Goal: Task Accomplishment & Management: Manage account settings

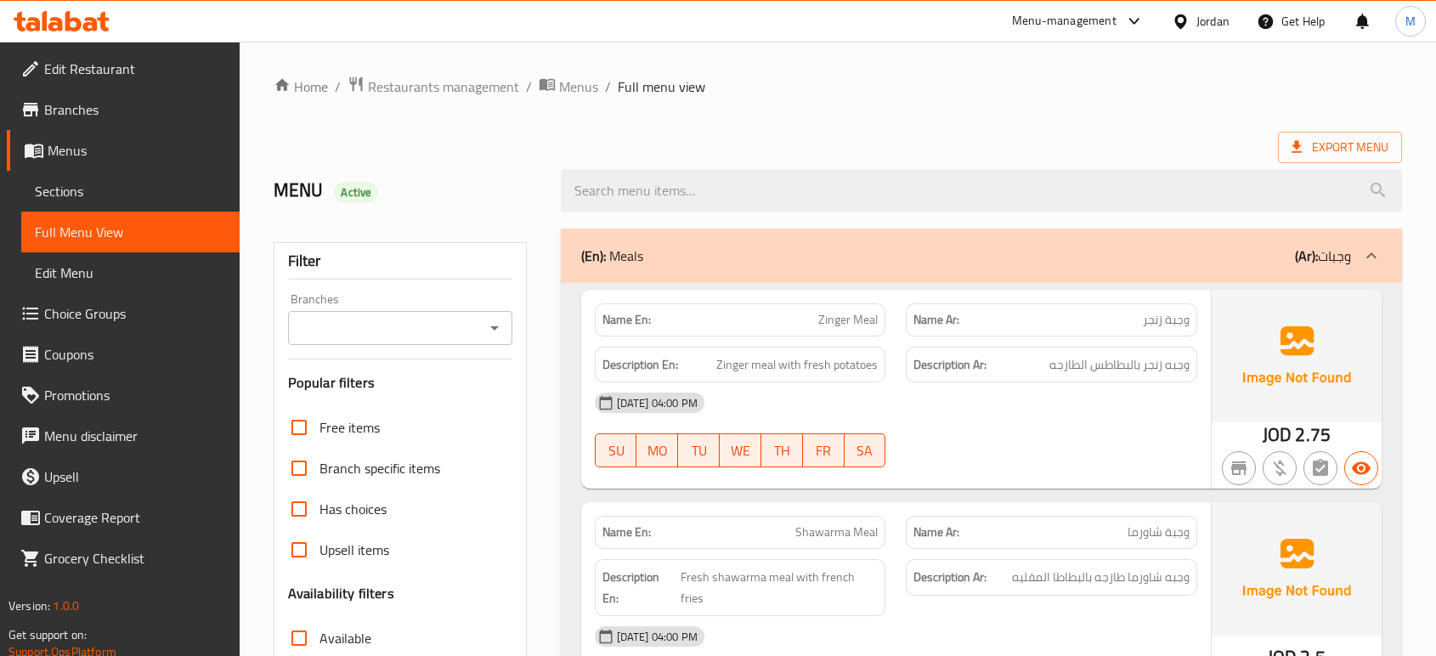
scroll to position [12, 0]
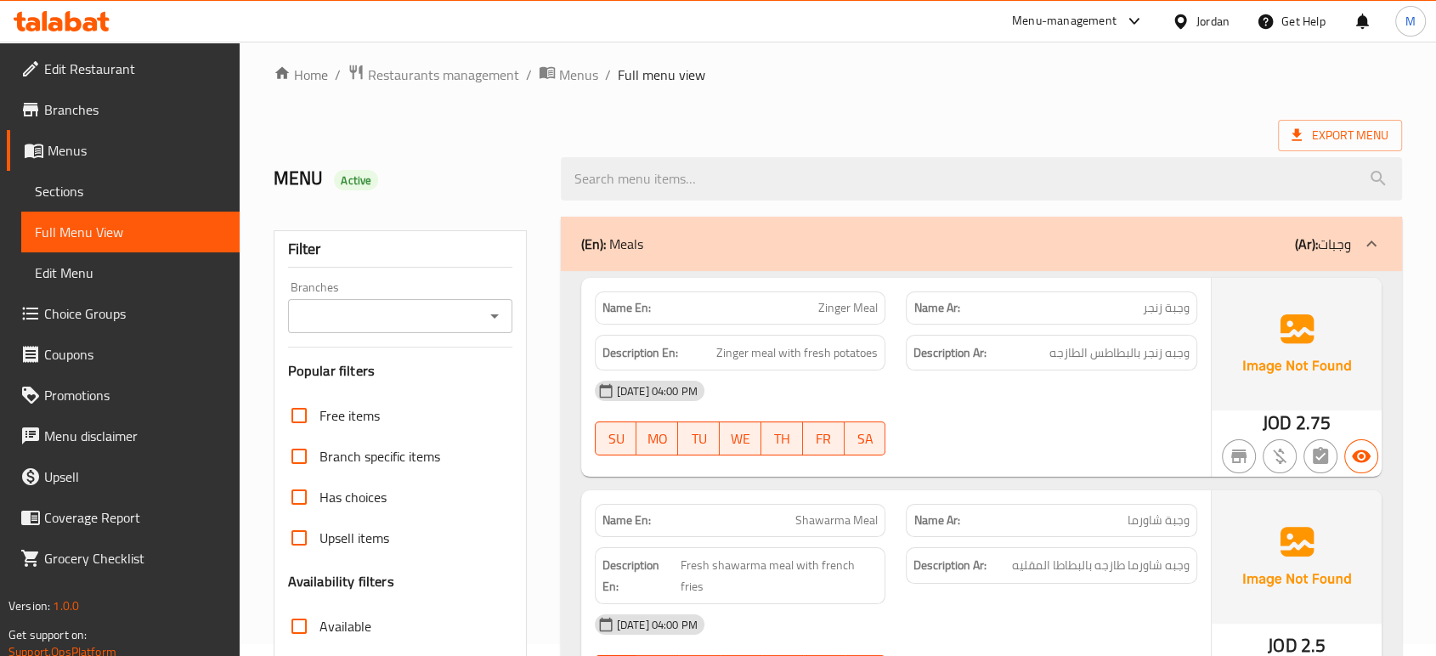
click at [1213, 12] on div "Jordan" at bounding box center [1212, 21] width 33 height 19
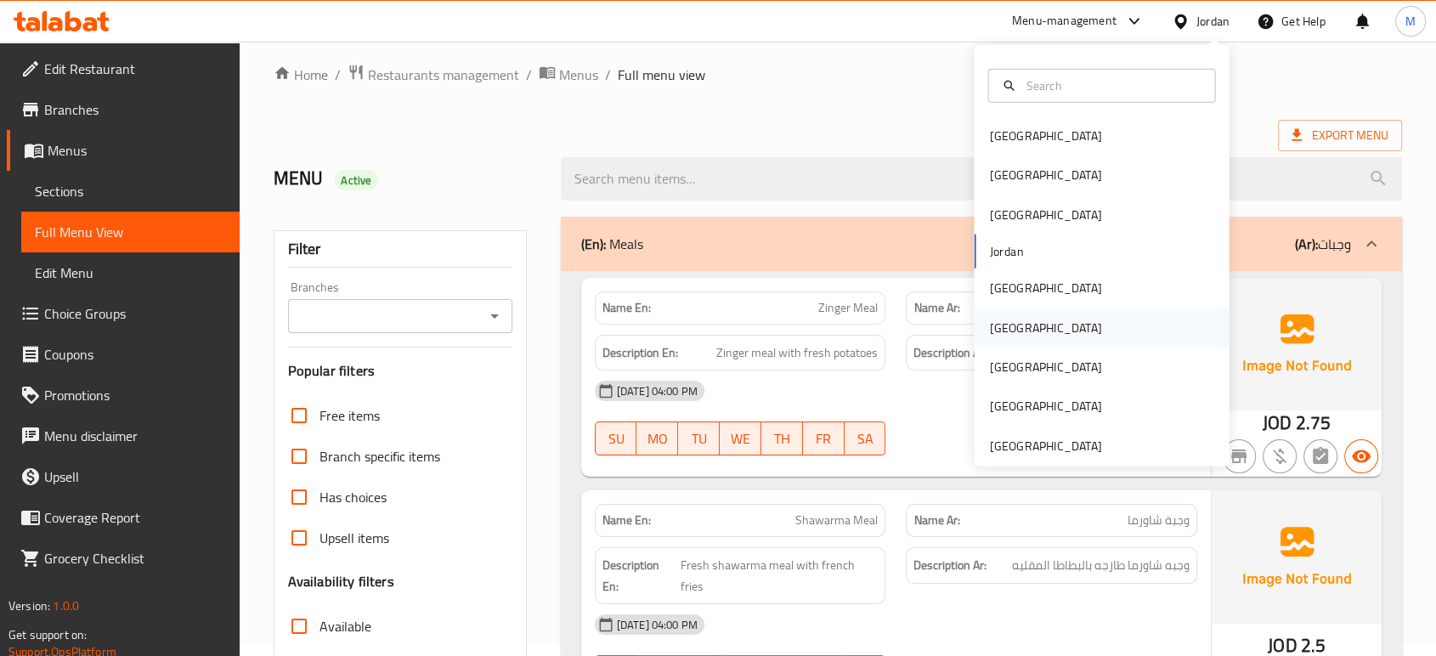
click at [1023, 319] on div "[GEOGRAPHIC_DATA]" at bounding box center [1101, 327] width 255 height 39
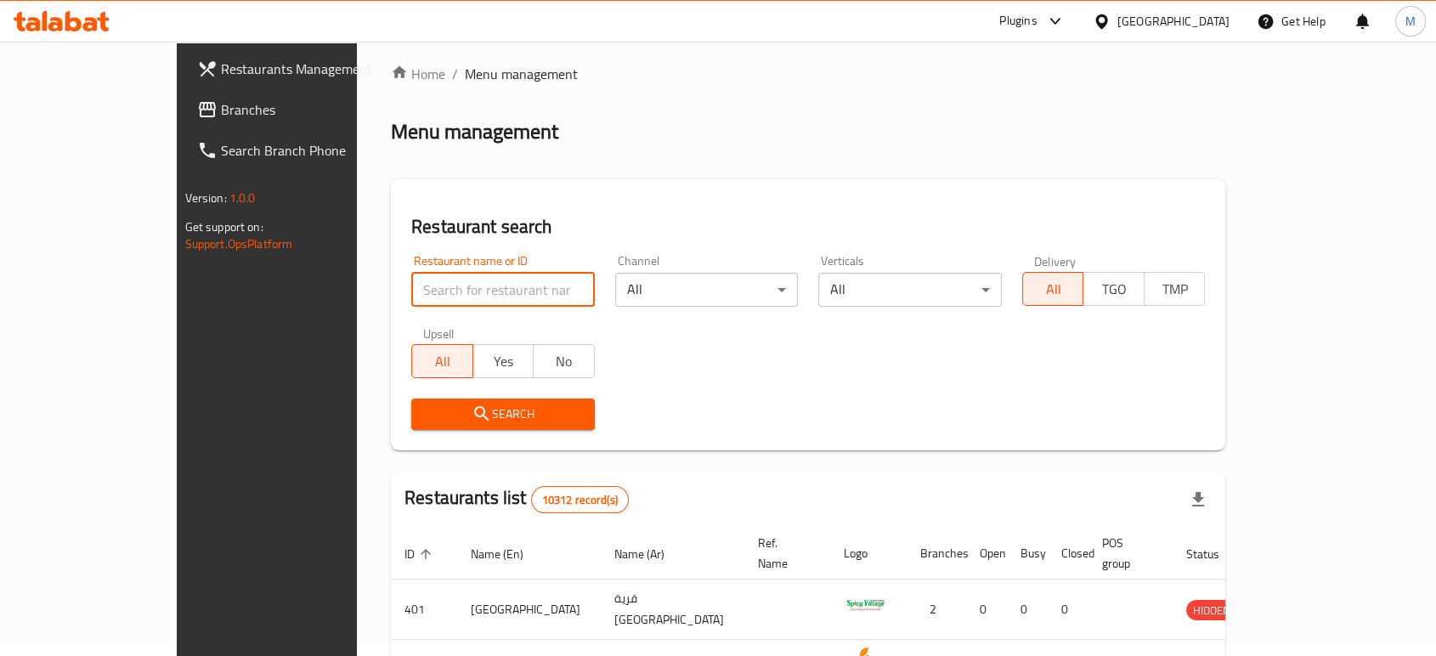
click at [461, 291] on input "search" at bounding box center [503, 290] width 184 height 34
paste input "Govinda'ss"
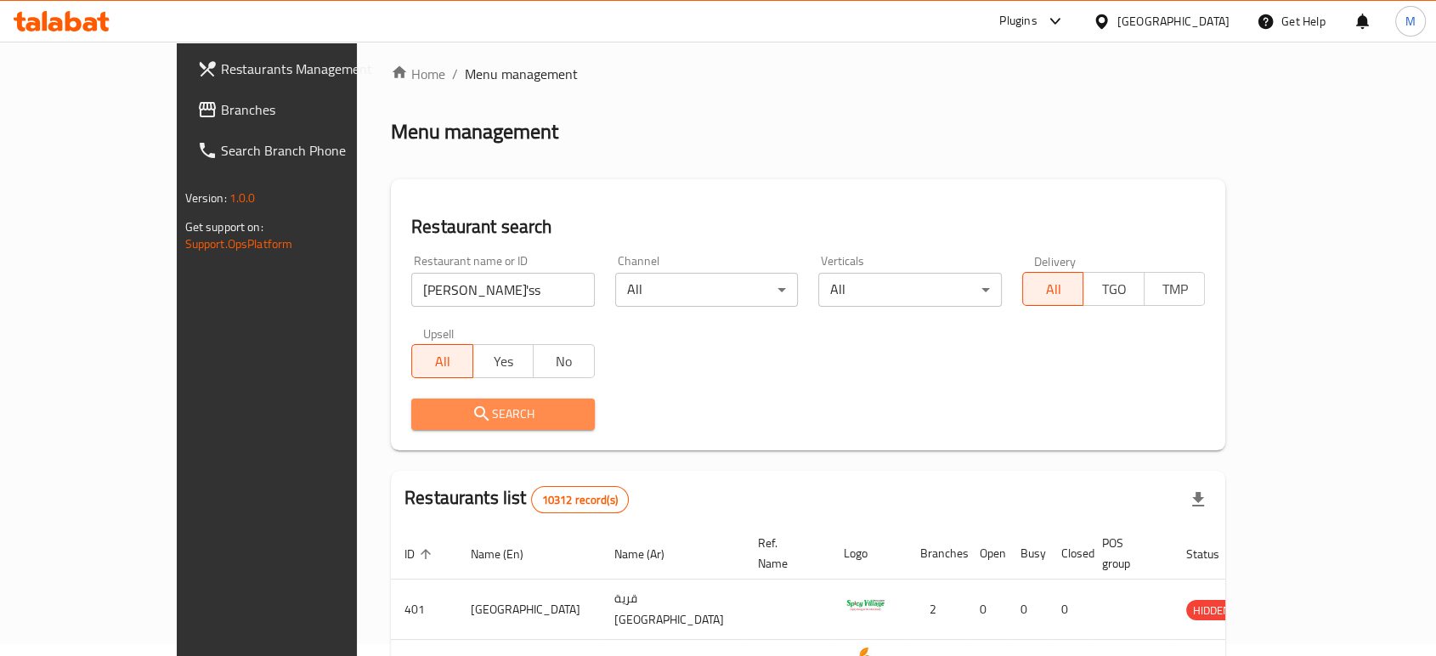
click at [455, 423] on span "Search" at bounding box center [503, 414] width 156 height 21
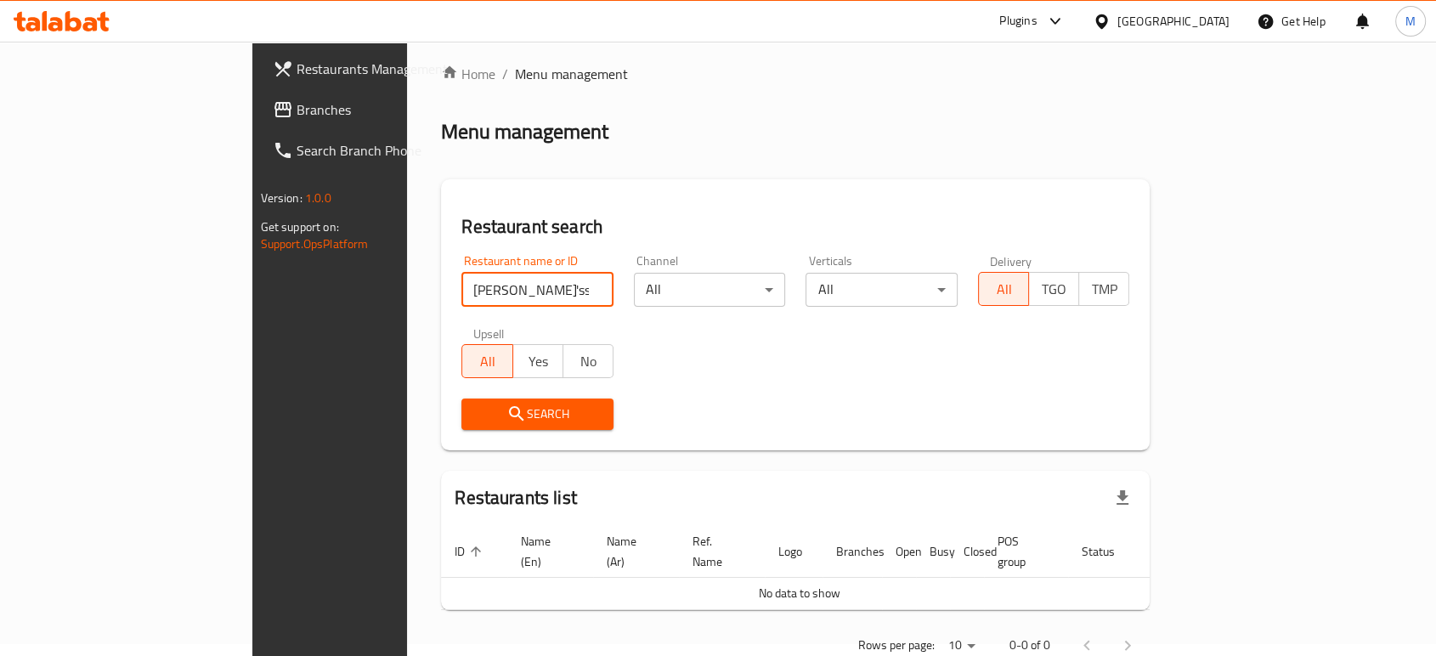
click at [461, 277] on input "Govinda'ss" at bounding box center [537, 290] width 152 height 34
paste input "706206"
click at [461, 277] on input "706206" at bounding box center [537, 290] width 152 height 34
type input "706206"
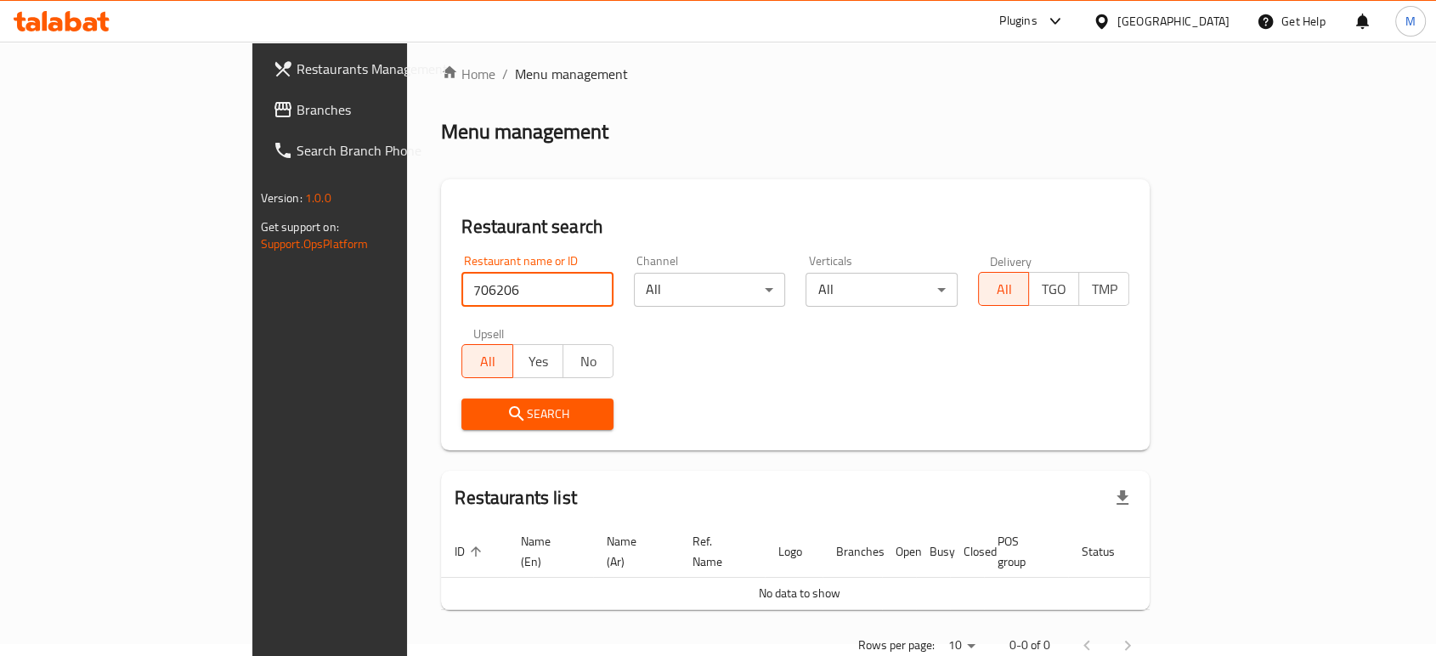
click button "Search" at bounding box center [537, 413] width 152 height 31
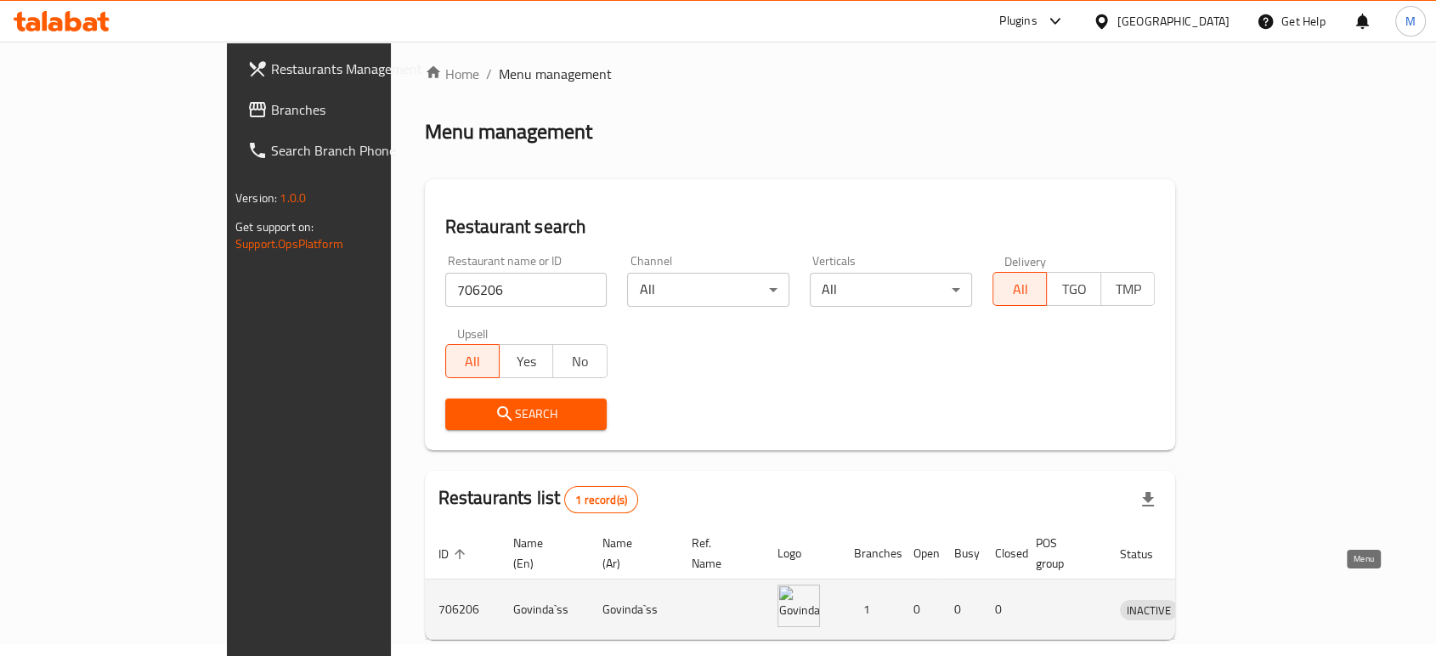
click at [1229, 607] on icon "enhanced table" at bounding box center [1226, 610] width 6 height 7
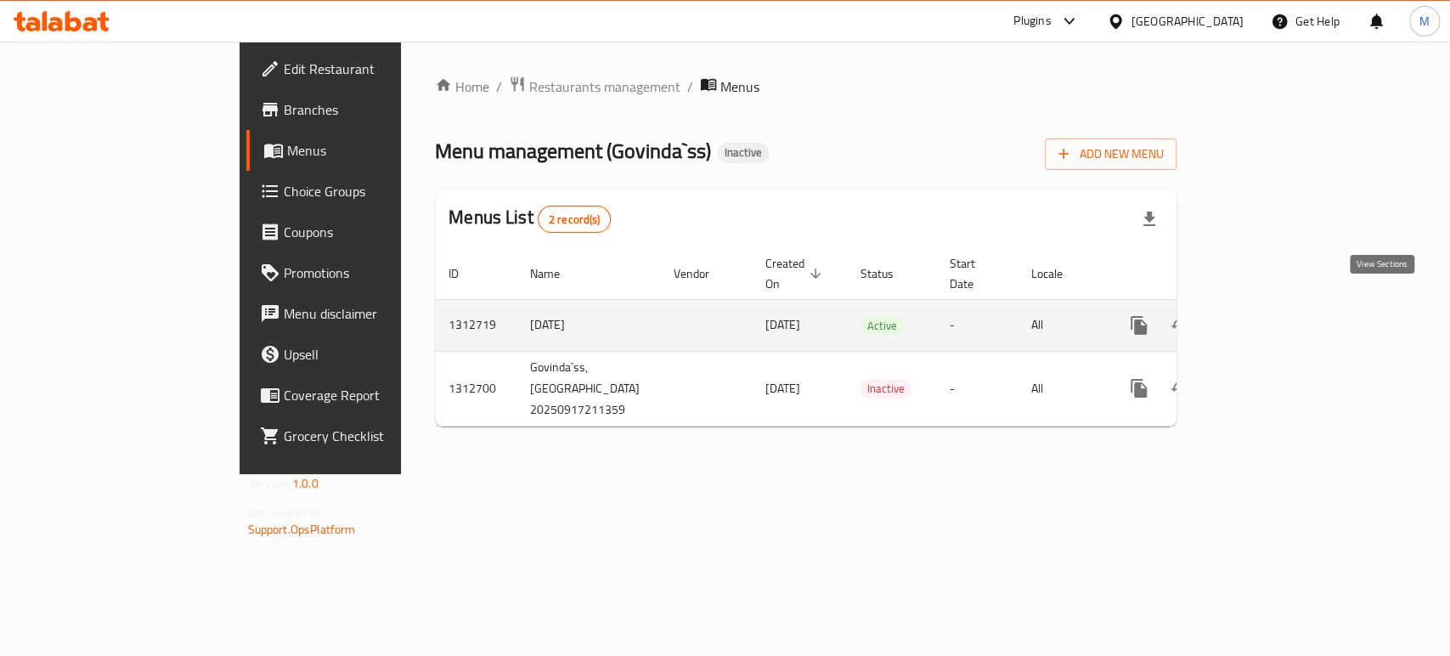
click at [1282, 308] on link "enhanced table" at bounding box center [1261, 325] width 41 height 41
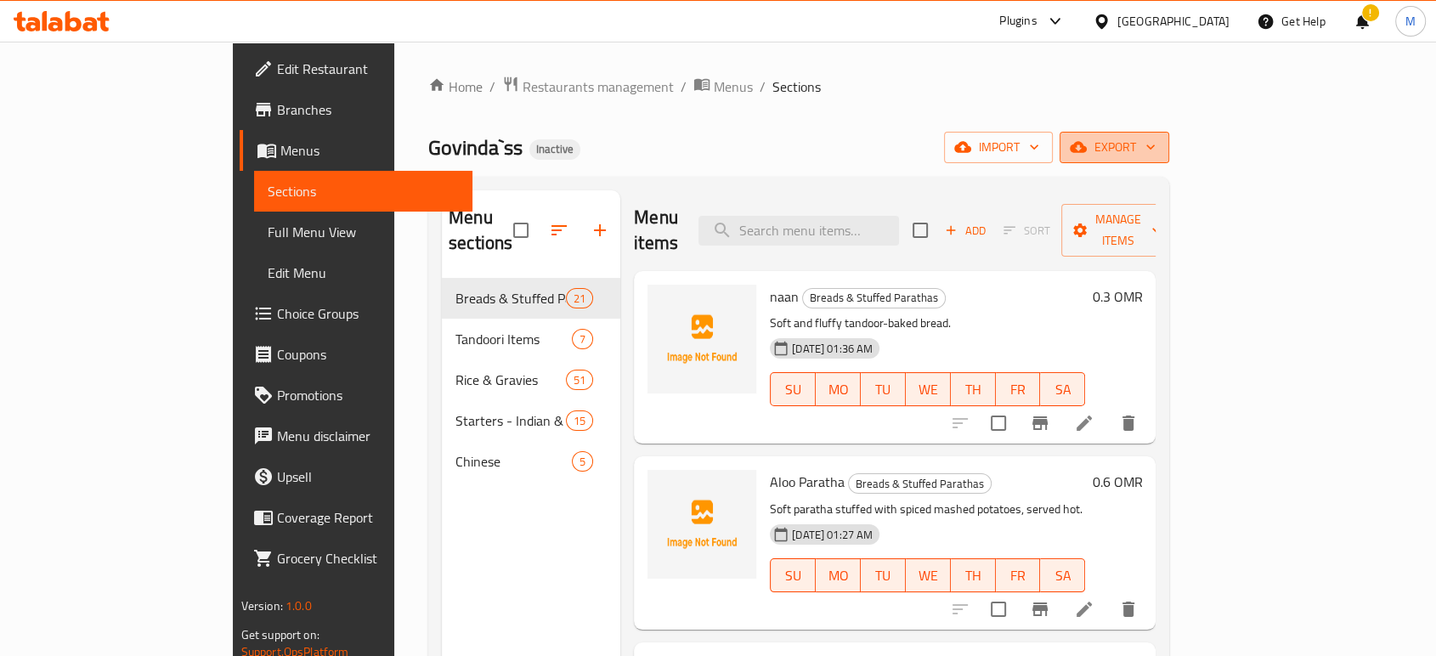
click at [1156, 155] on span "export" at bounding box center [1114, 147] width 82 height 21
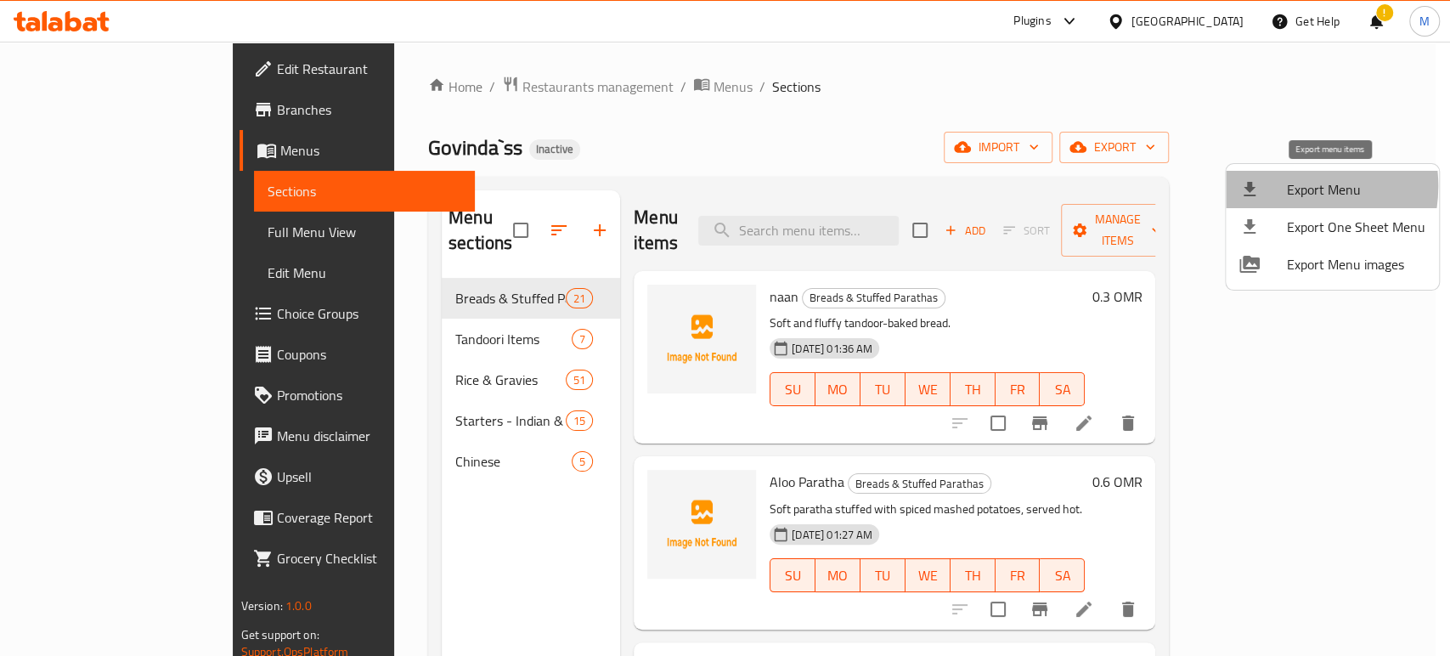
click at [1284, 186] on div at bounding box center [1264, 189] width 48 height 20
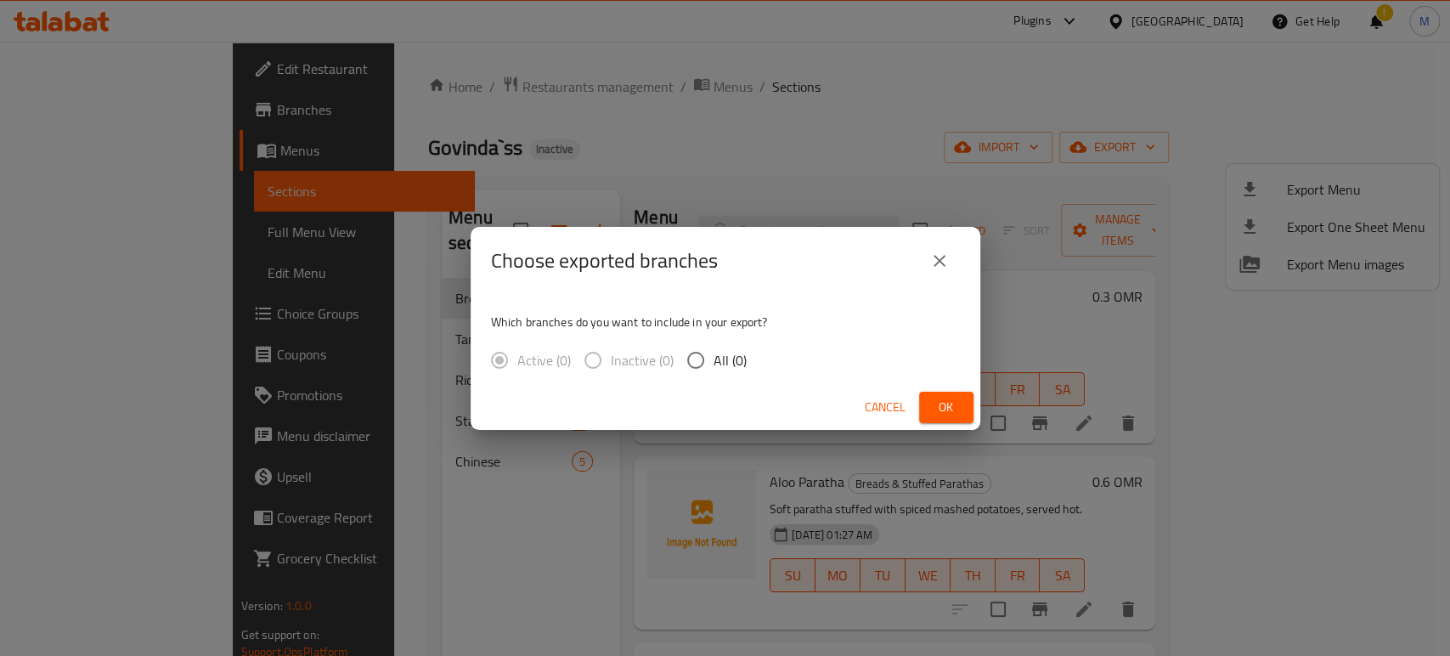
click at [598, 370] on label "Inactive (0)" at bounding box center [624, 360] width 99 height 36
click at [598, 365] on label "Inactive (0)" at bounding box center [624, 360] width 99 height 36
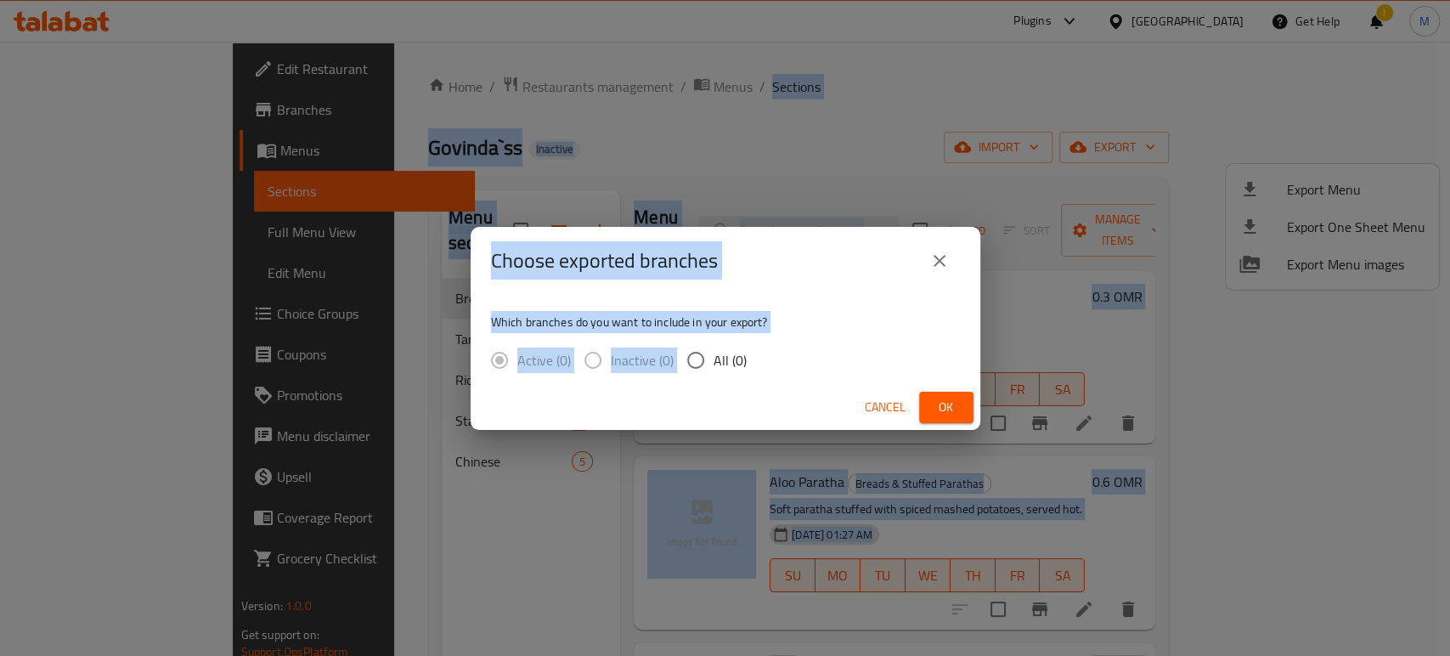
drag, startPoint x: 598, startPoint y: 365, endPoint x: 1067, endPoint y: -11, distance: 601.4
click at [1067, 0] on html "​ Plugins Oman Get Help ! M Edit Restaurant Branches Menus Sections Full Menu V…" at bounding box center [725, 328] width 1450 height 656
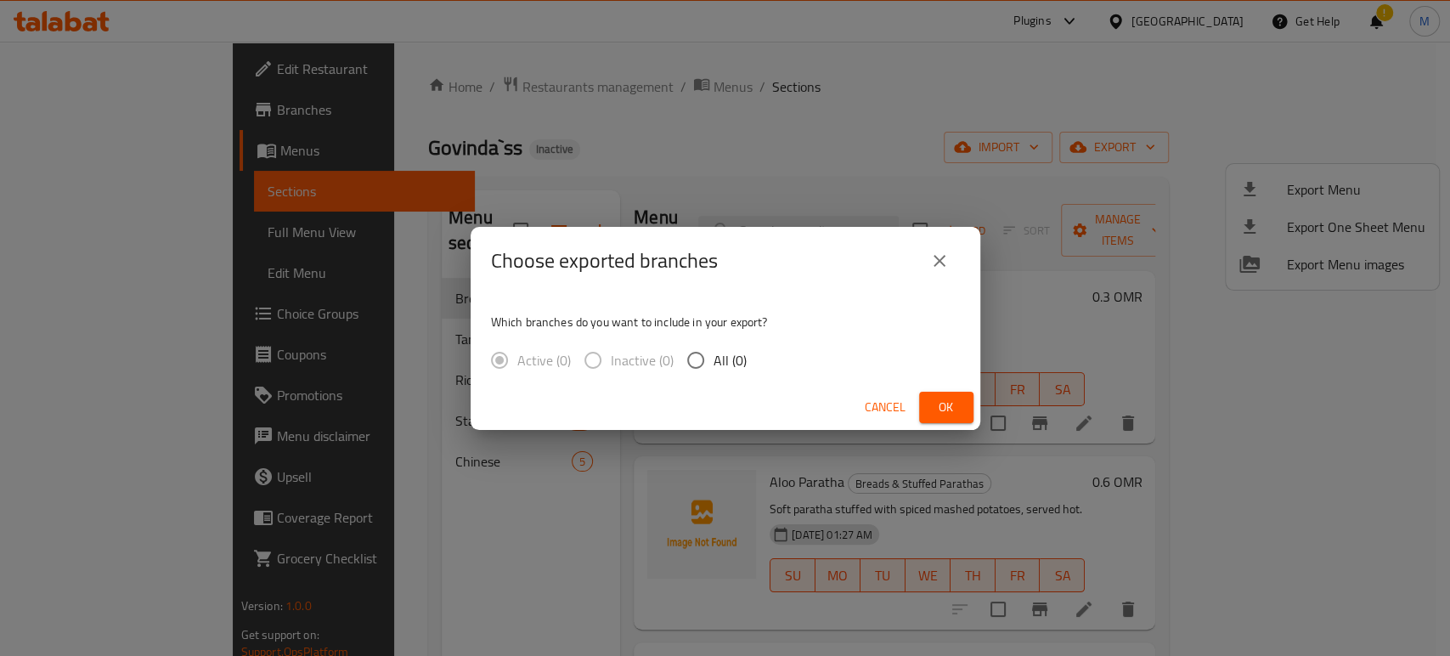
click at [437, 536] on div "Choose exported branches Which branches do you want to include in your export? …" at bounding box center [725, 328] width 1450 height 656
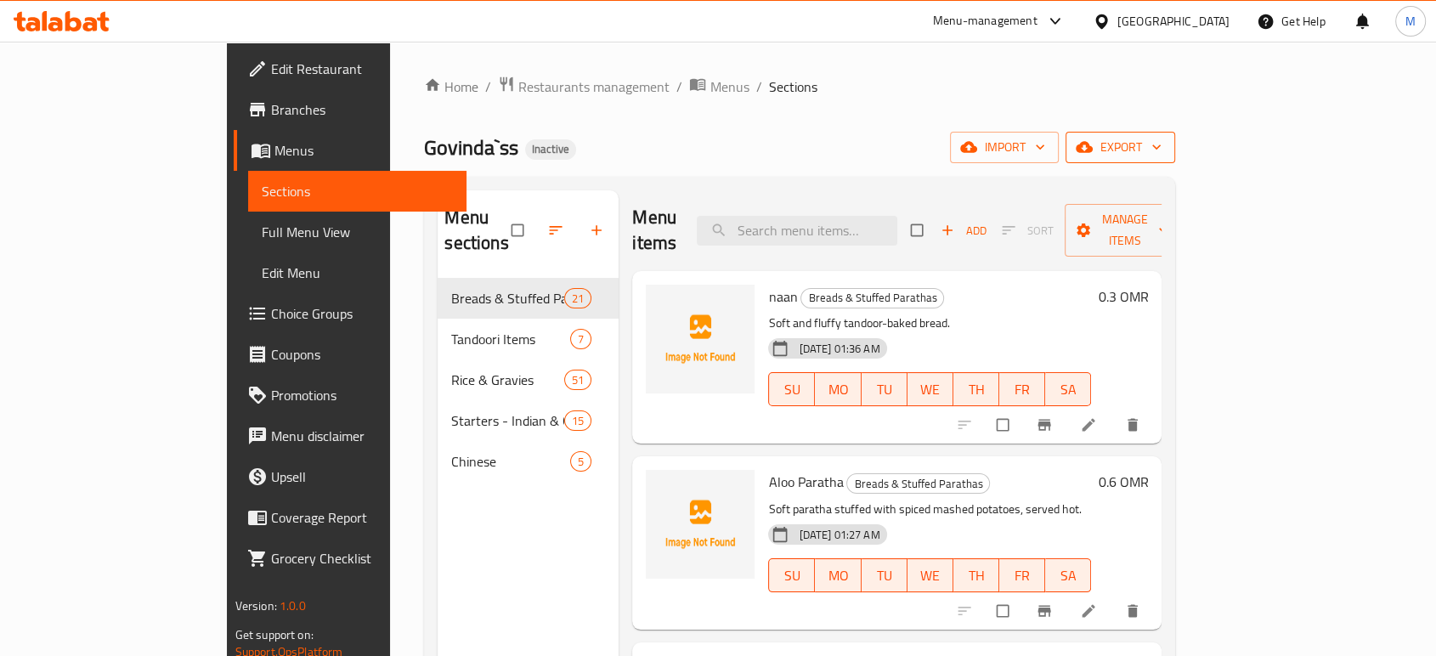
click at [1162, 146] on span "export" at bounding box center [1120, 147] width 82 height 21
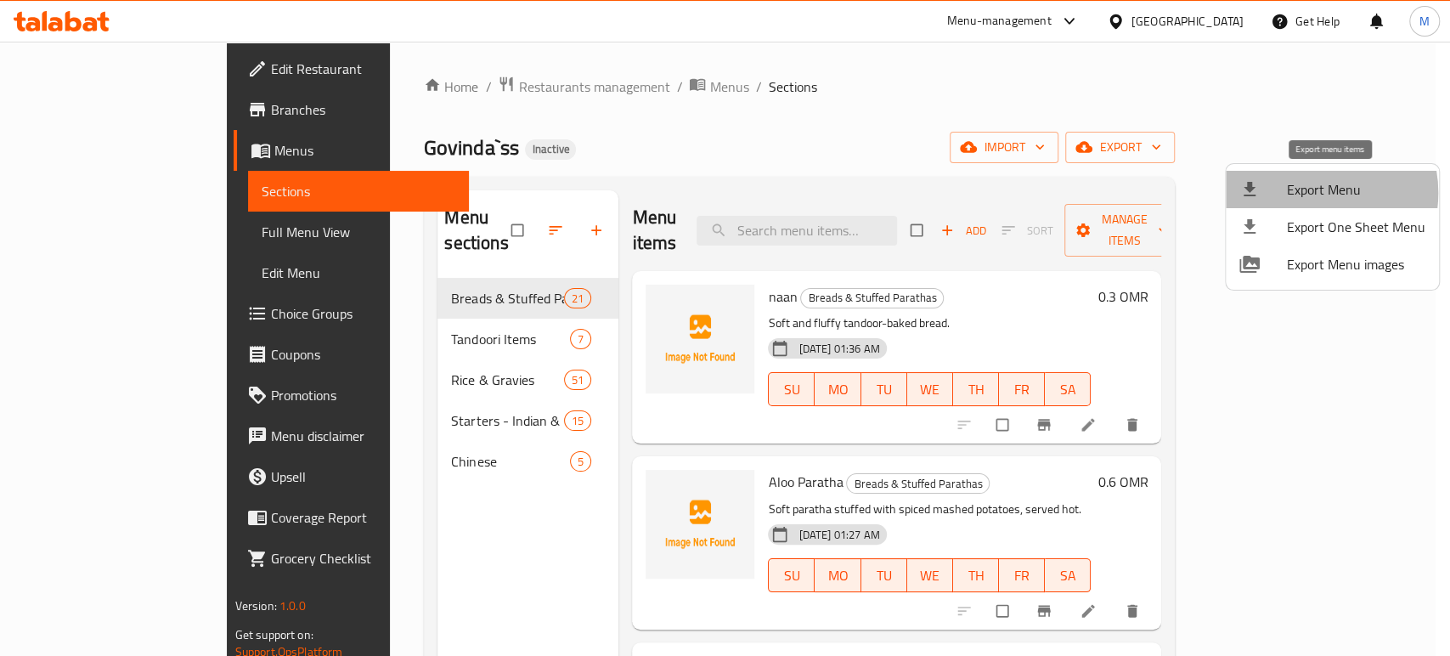
click at [1306, 193] on span "Export Menu" at bounding box center [1356, 189] width 138 height 20
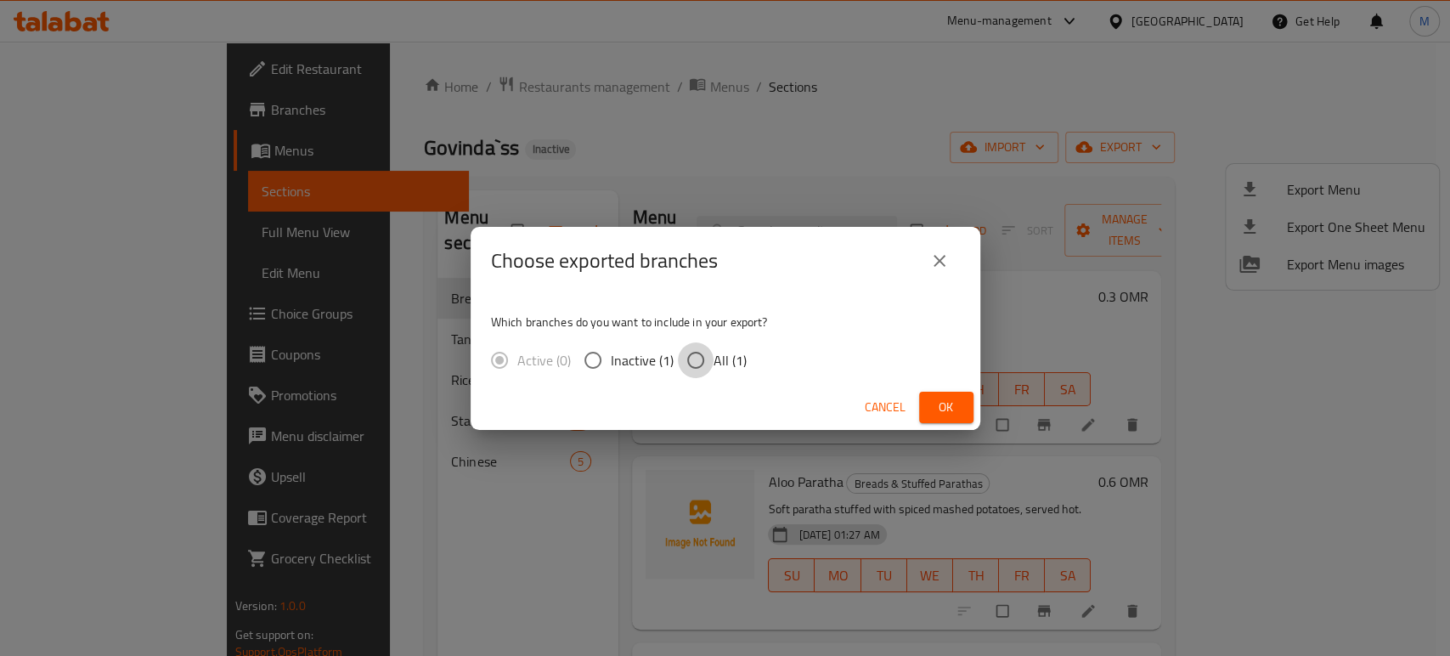
click at [692, 350] on input "All (1)" at bounding box center [696, 360] width 36 height 36
radio input "true"
click at [945, 406] on span "Ok" at bounding box center [946, 407] width 27 height 21
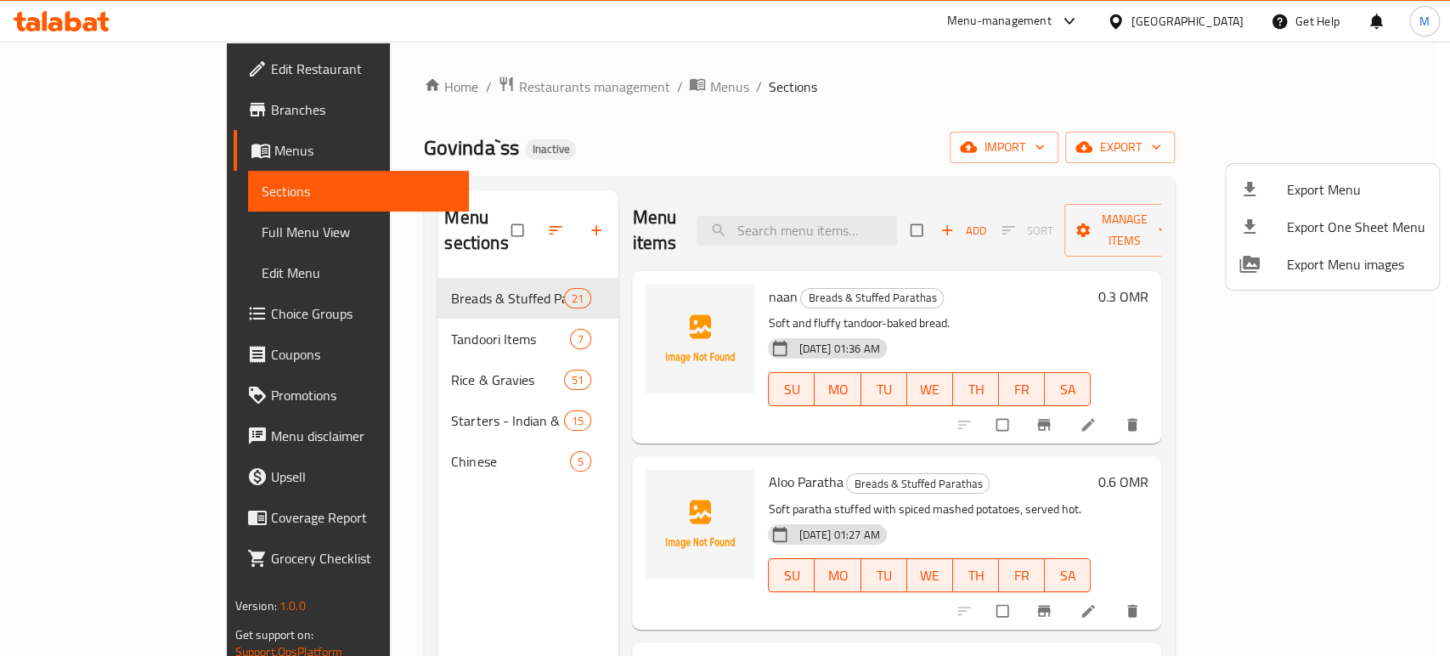
click at [131, 236] on div at bounding box center [725, 328] width 1450 height 656
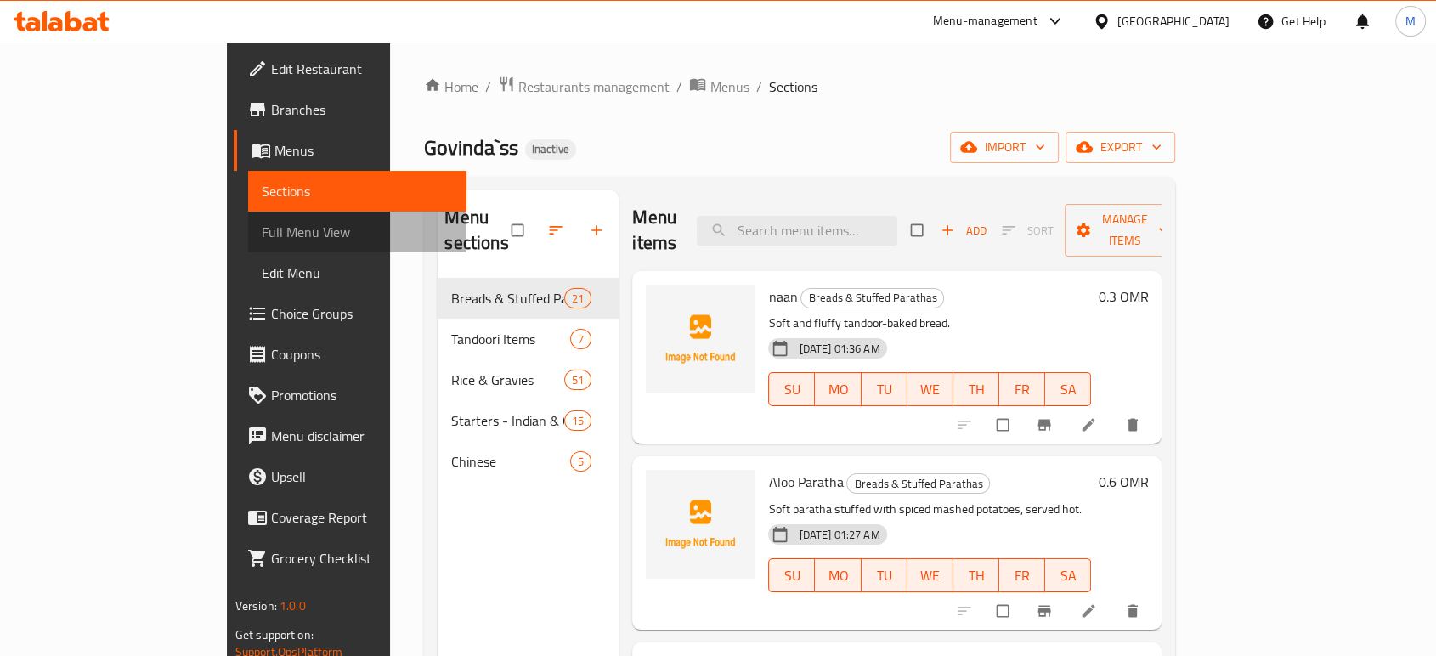
click at [262, 236] on span "Full Menu View" at bounding box center [357, 232] width 191 height 20
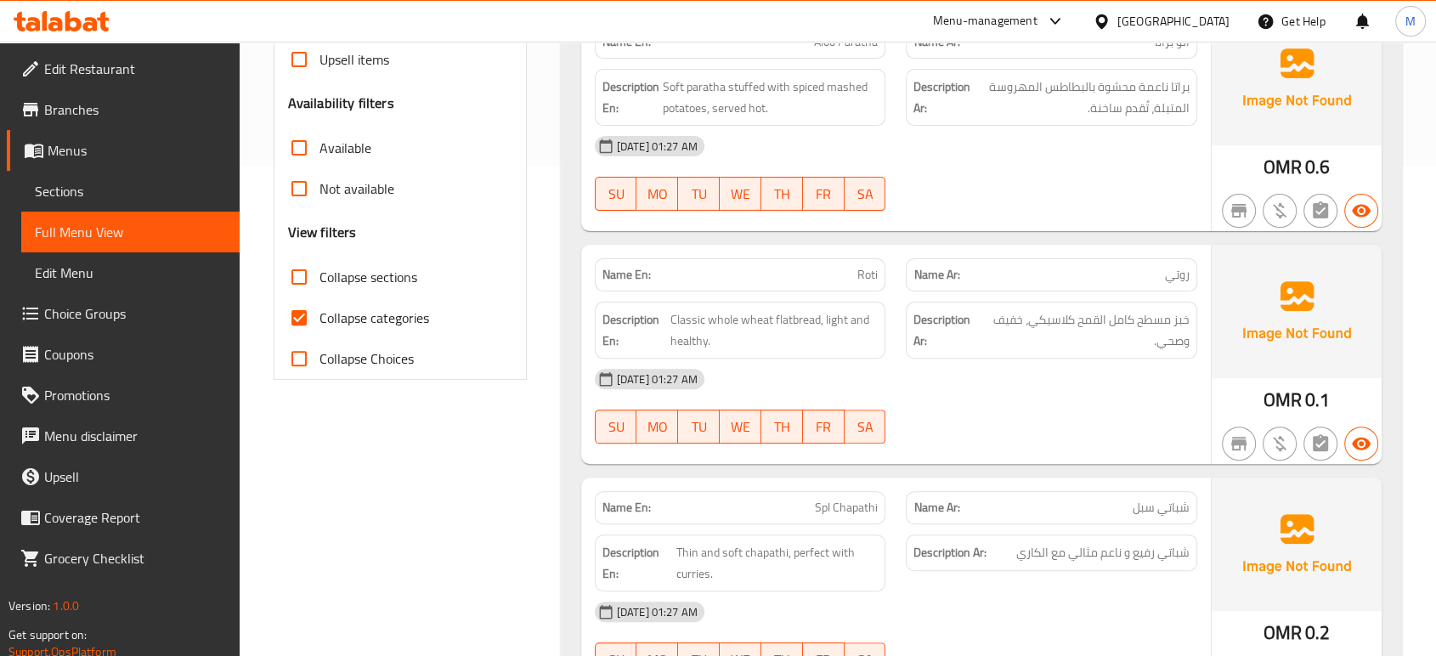
scroll to position [528, 0]
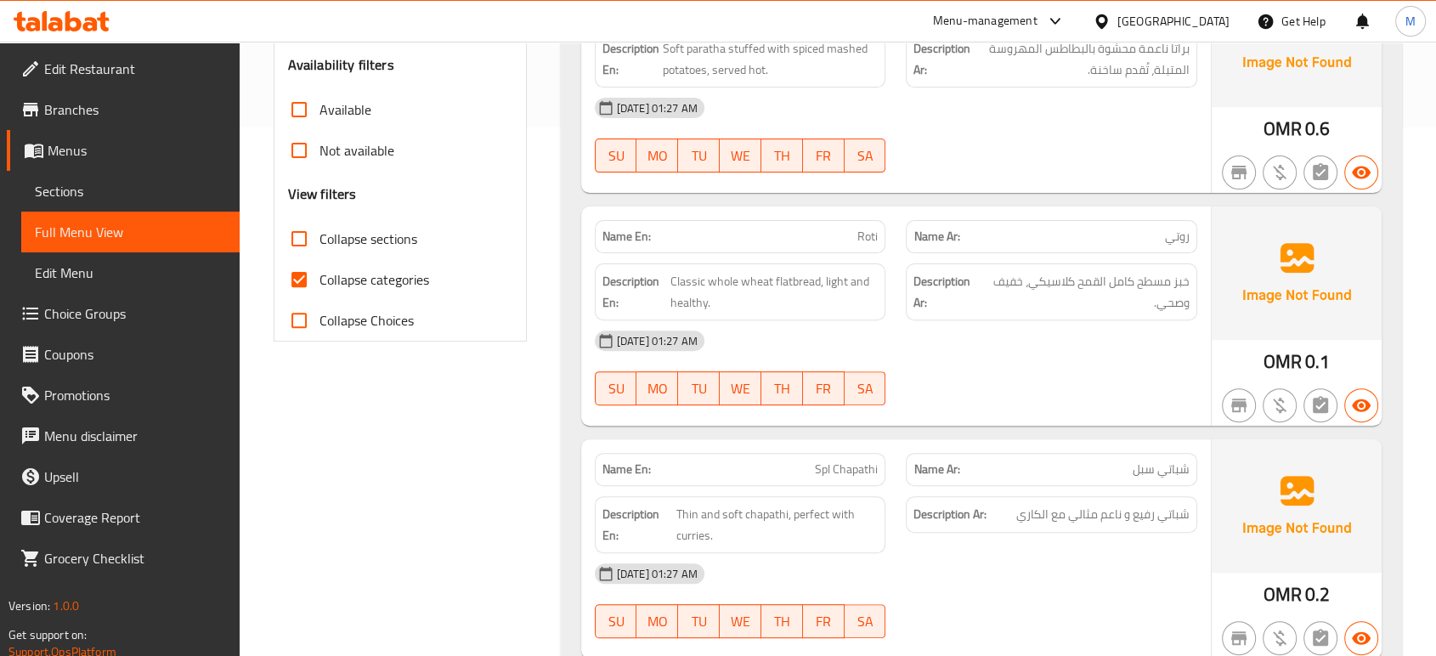
click at [1001, 380] on div "[DATE] 01:27 AM SU MO TU WE TH FR SA" at bounding box center [896, 367] width 623 height 95
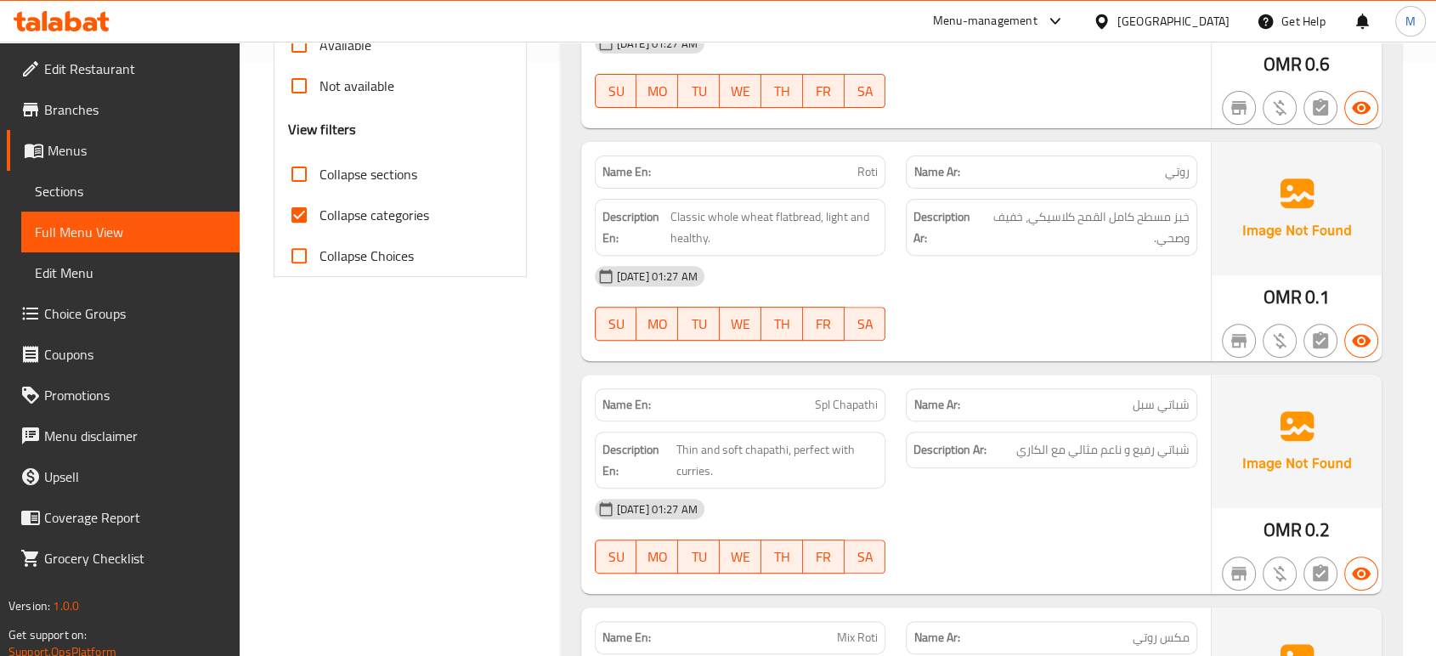
scroll to position [604, 0]
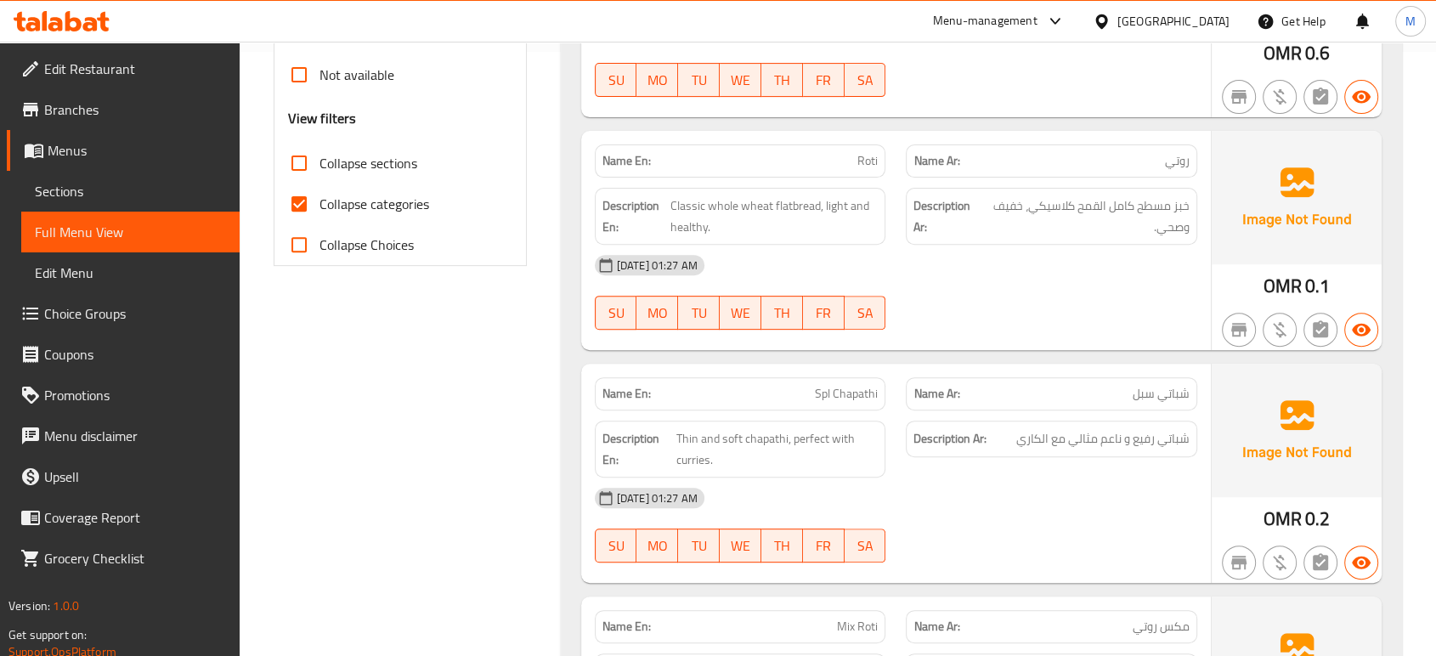
drag, startPoint x: 1001, startPoint y: 381, endPoint x: 999, endPoint y: 487, distance: 106.2
click at [999, 487] on div "[DATE] 01:27 AM" at bounding box center [896, 498] width 623 height 41
click at [1068, 492] on div "[DATE] 01:27 AM" at bounding box center [896, 498] width 623 height 41
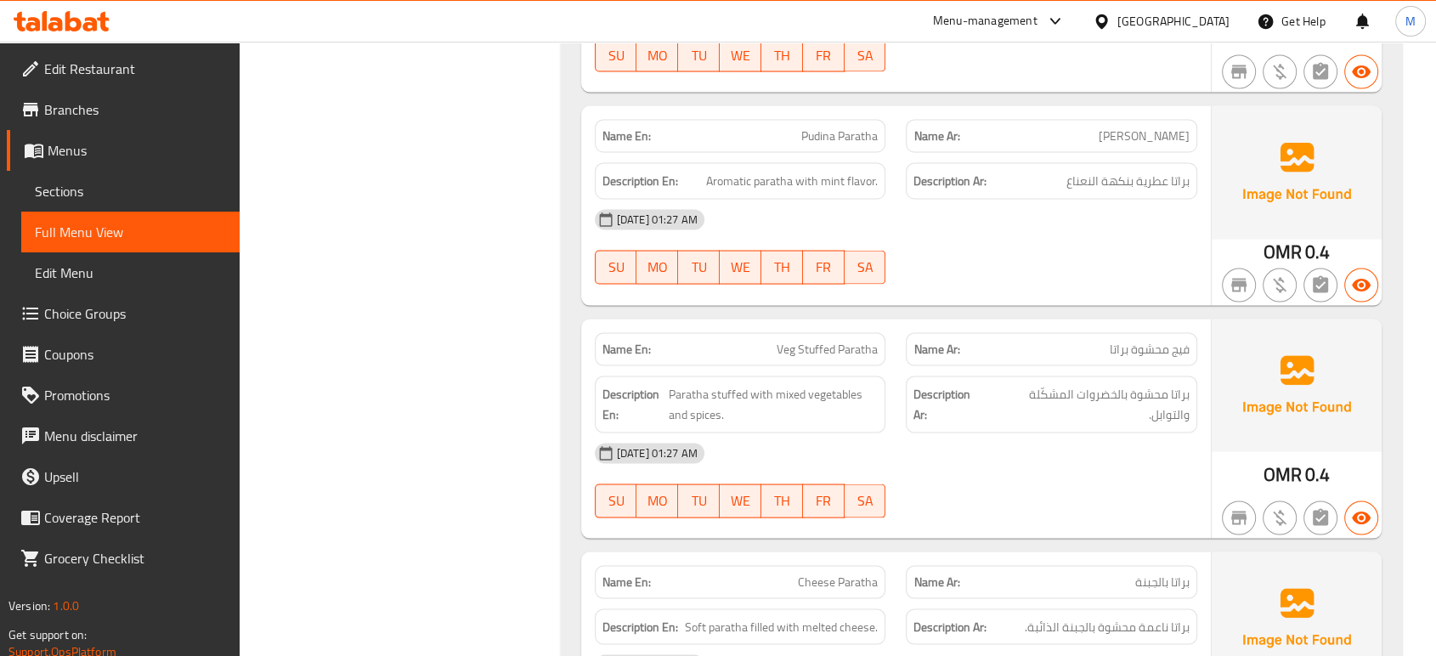
scroll to position [3399, 0]
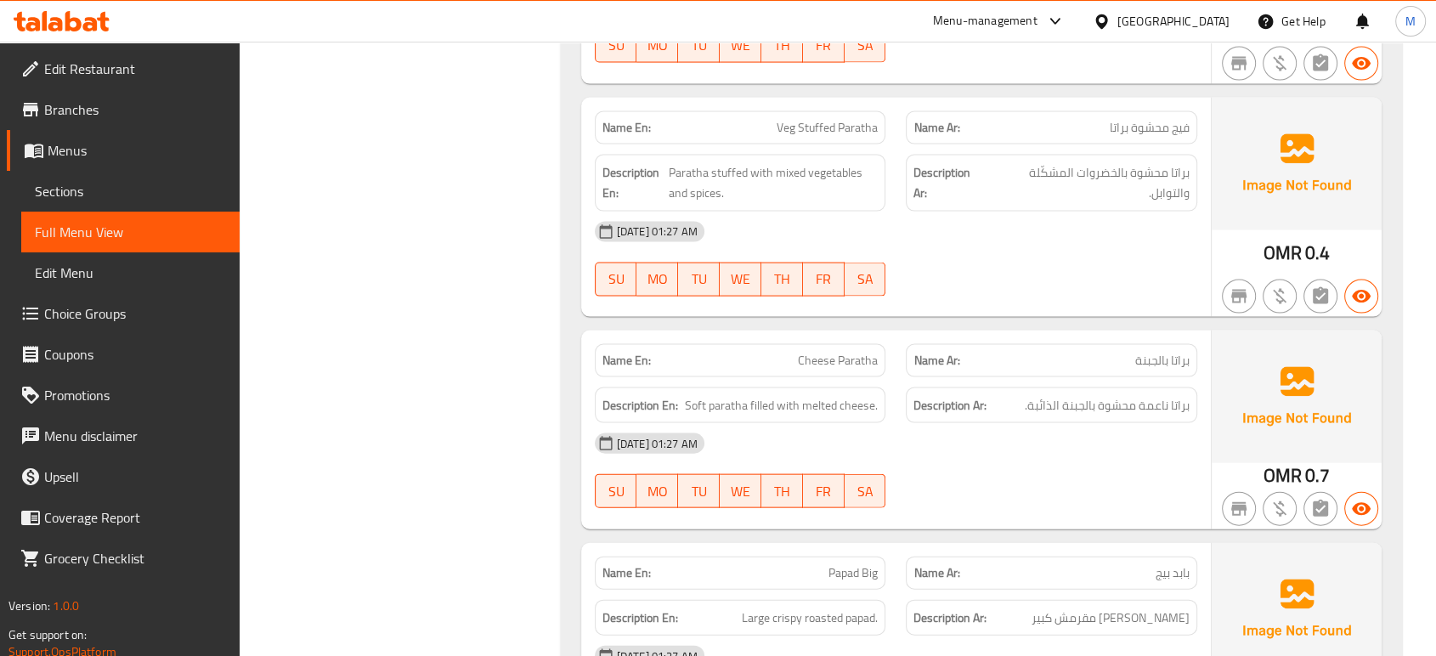
type button "0"
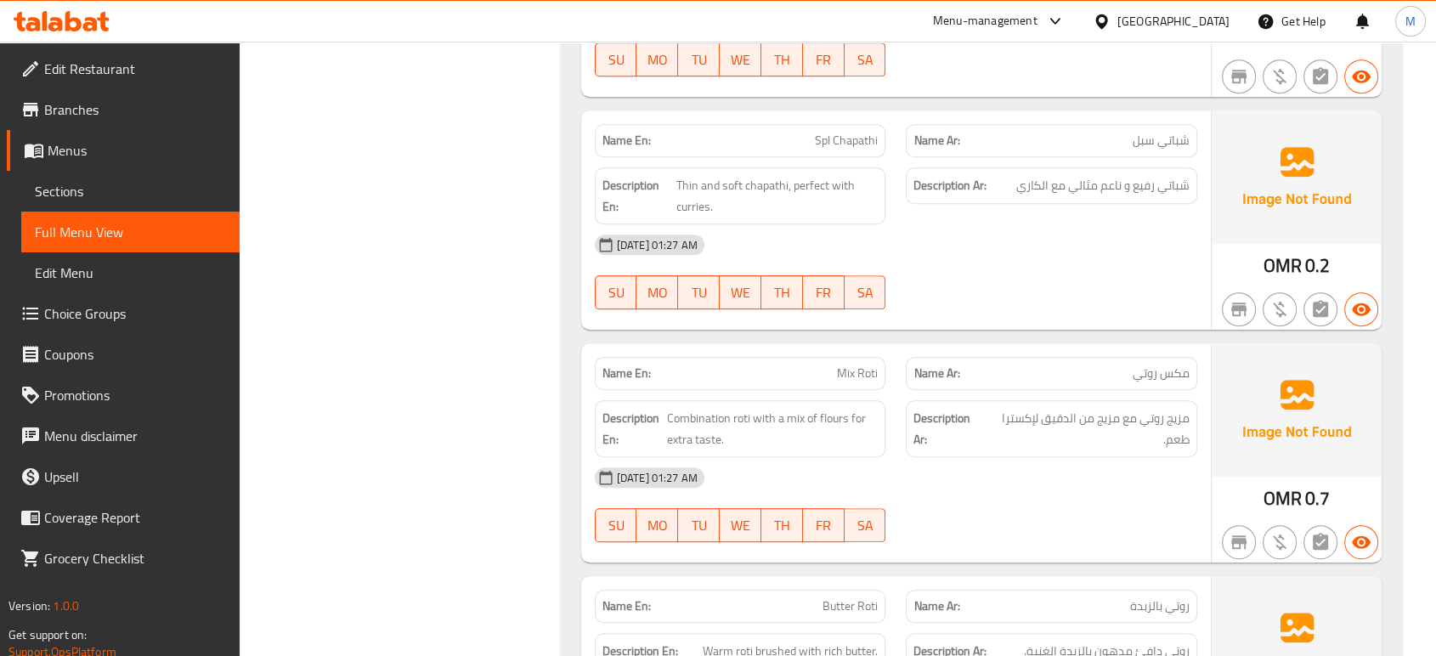
scroll to position [3824, 0]
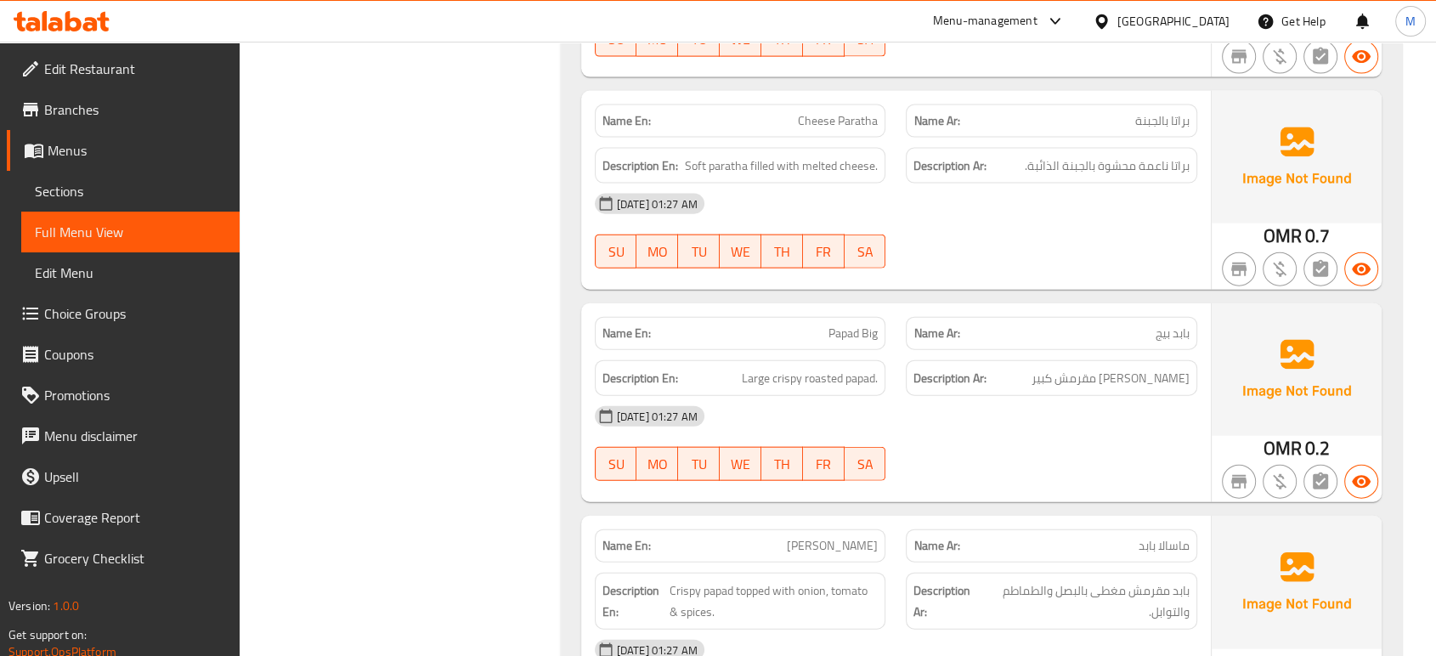
click at [965, 449] on div "[DATE] 01:27 AM SU MO TU WE TH FR SA" at bounding box center [896, 443] width 623 height 95
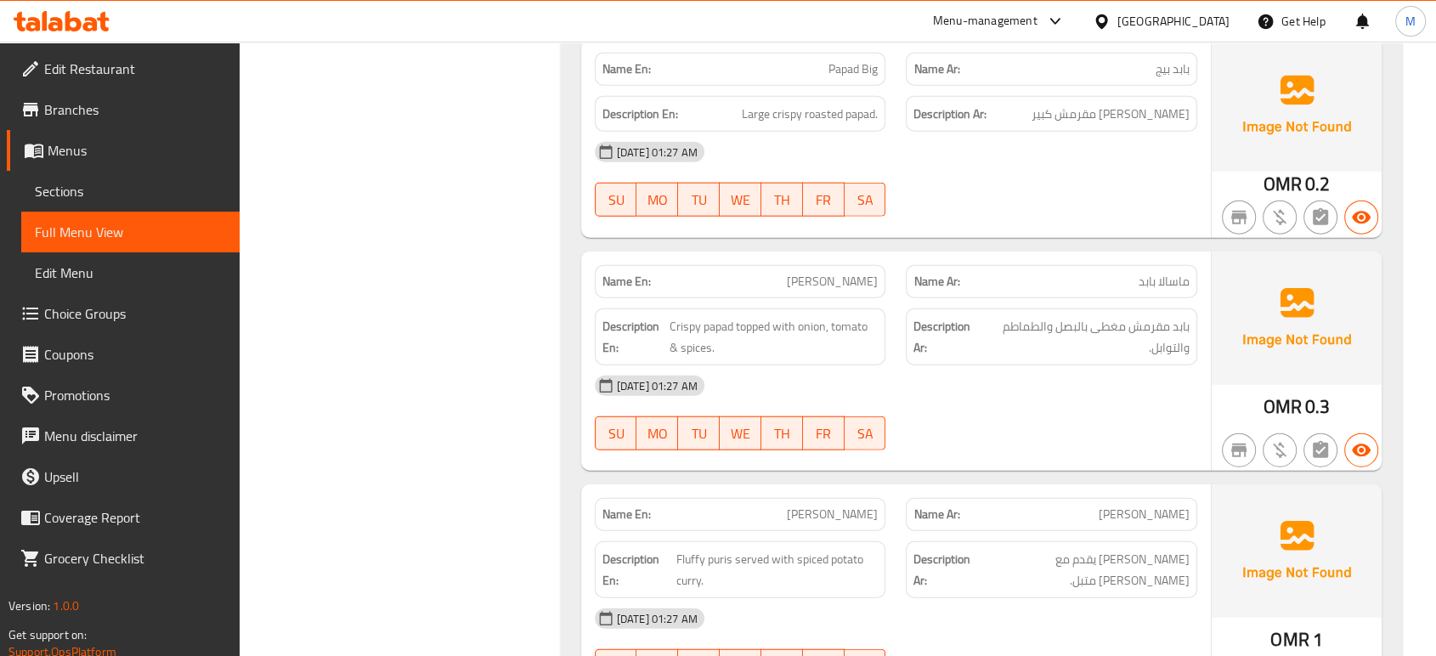
scroll to position [4126, 0]
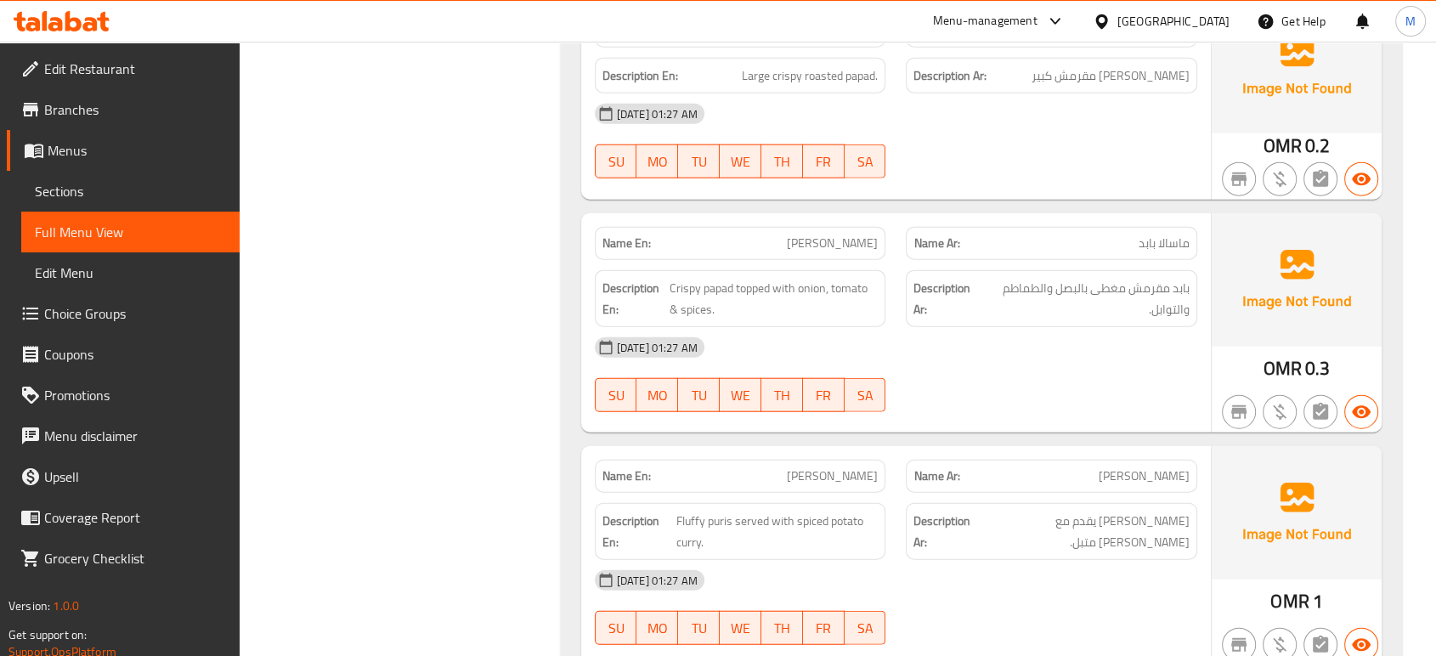
click at [1005, 382] on div "[DATE] 01:27 AM SU MO TU WE TH FR SA" at bounding box center [896, 374] width 623 height 95
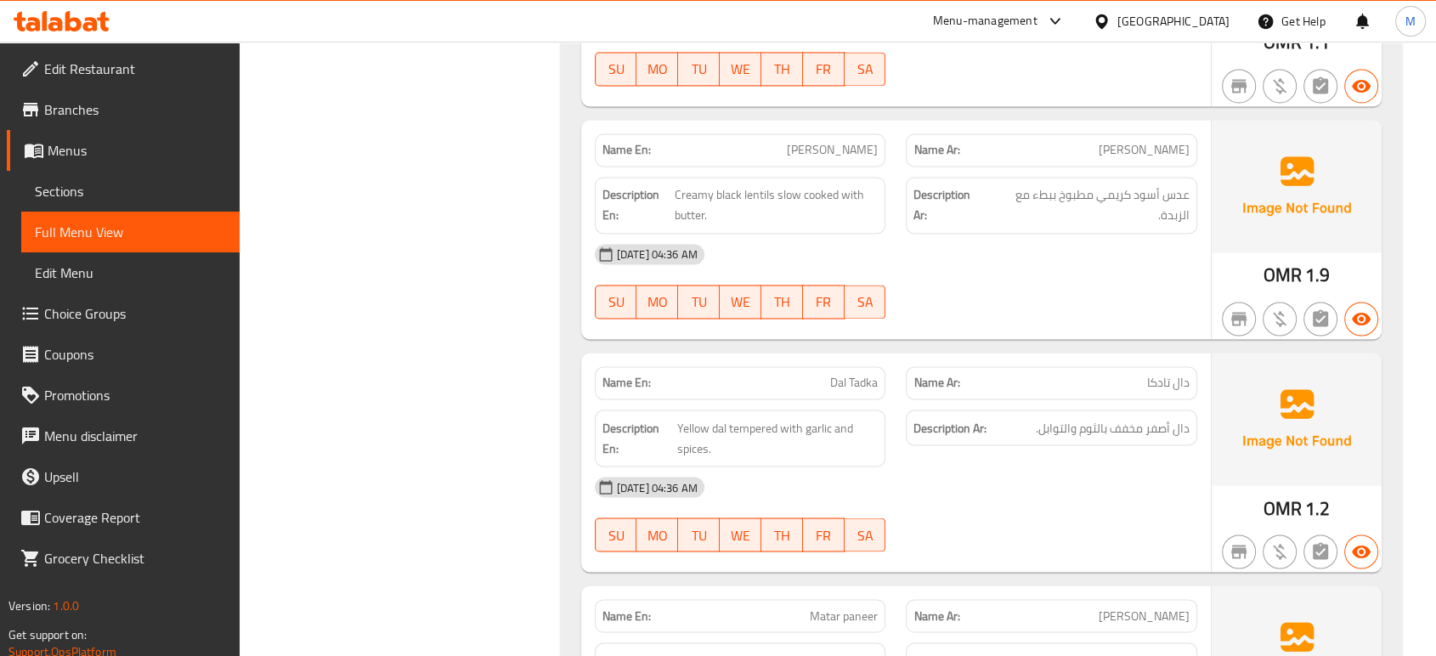
scroll to position [9297, 0]
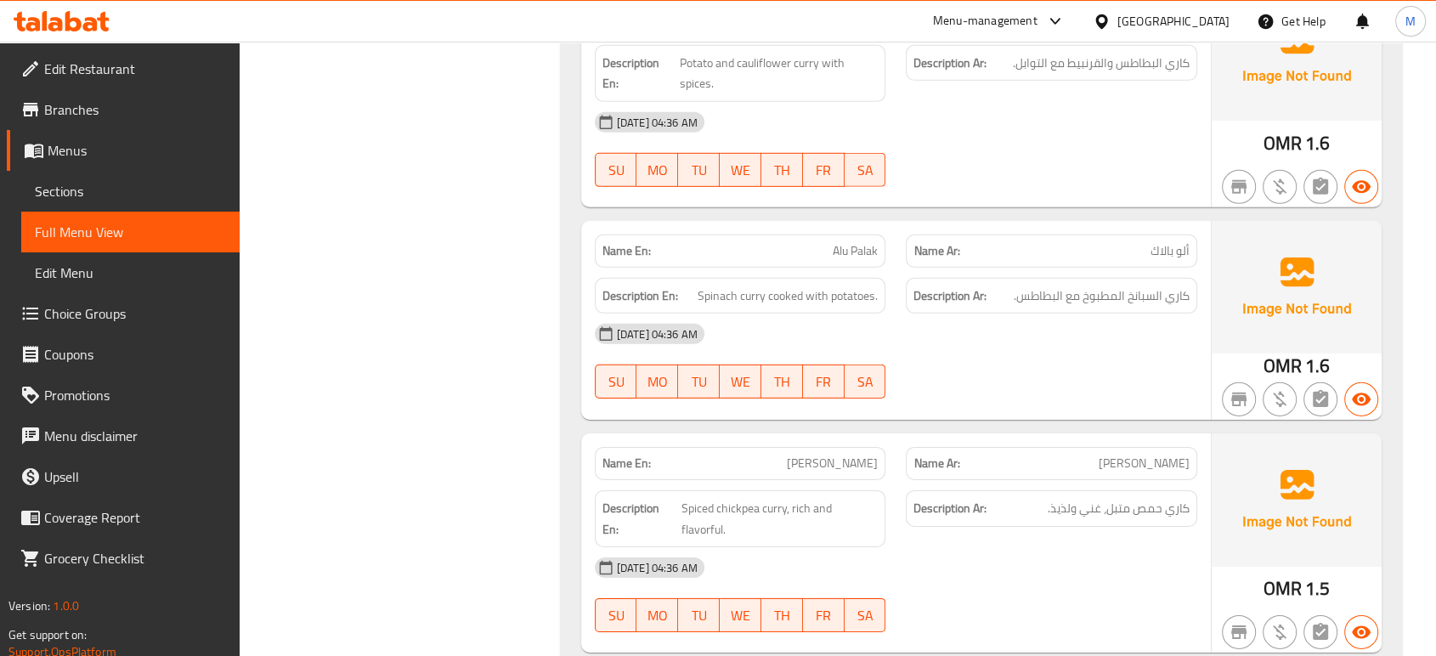
scroll to position [11752, 0]
